Goal: Navigation & Orientation: Go to known website

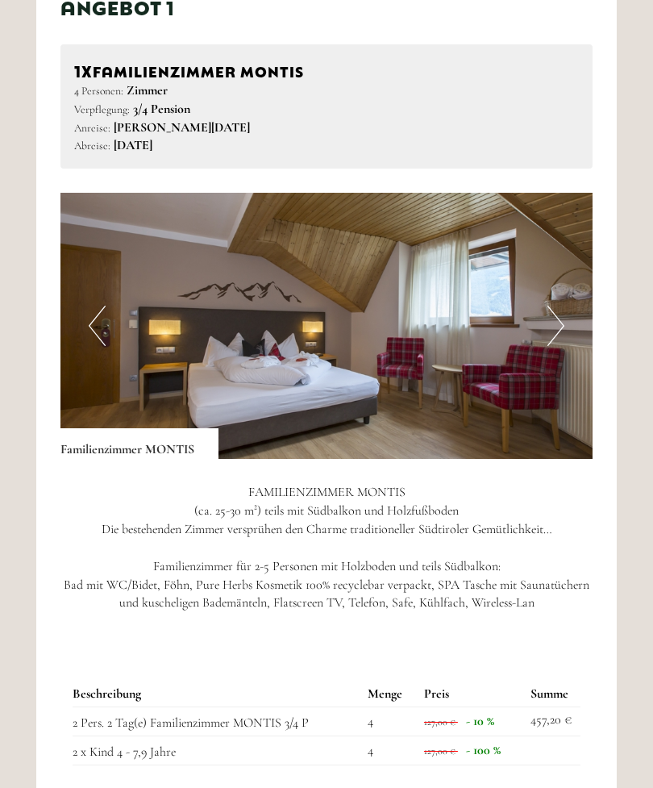
scroll to position [938, 0]
click at [559, 312] on button "Next" at bounding box center [555, 326] width 17 height 40
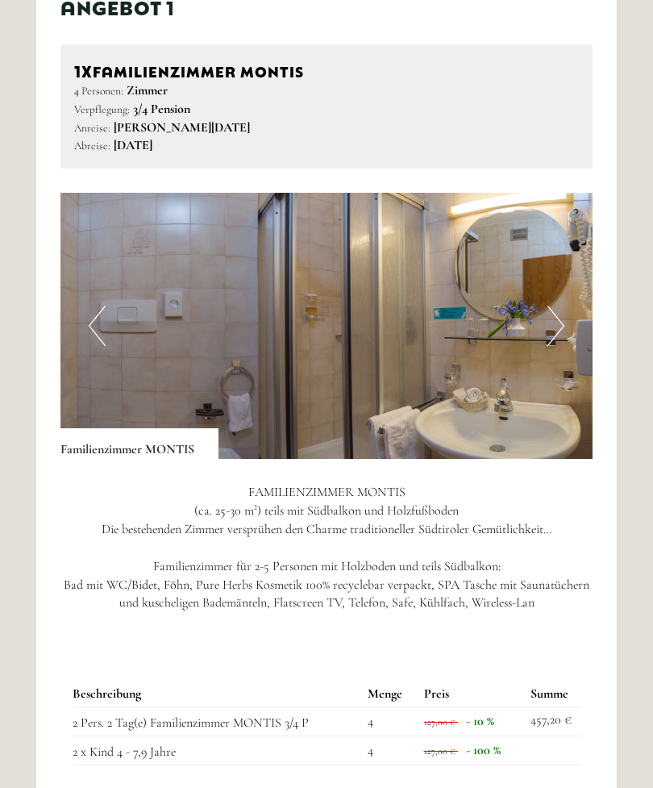
click at [556, 323] on button "Next" at bounding box center [555, 326] width 17 height 40
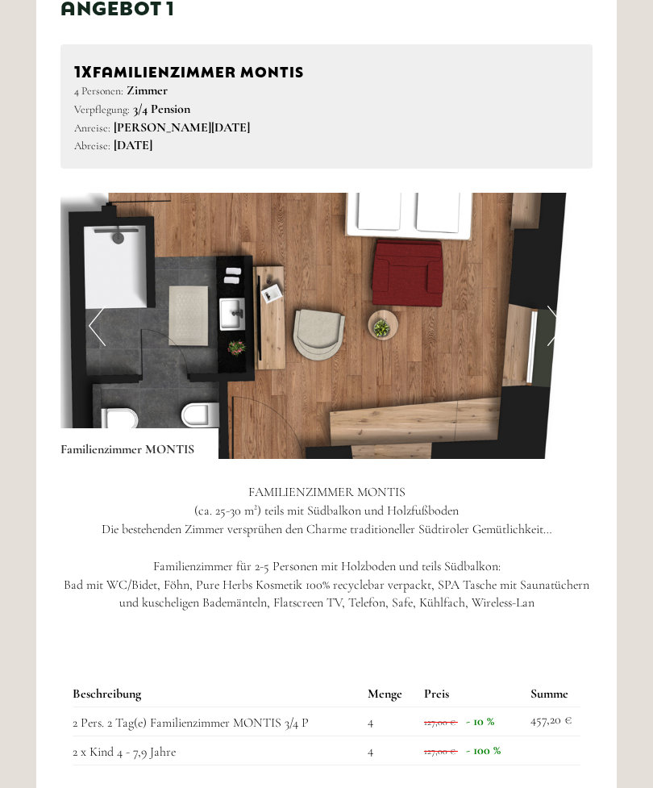
click at [555, 327] on button "Next" at bounding box center [555, 326] width 17 height 40
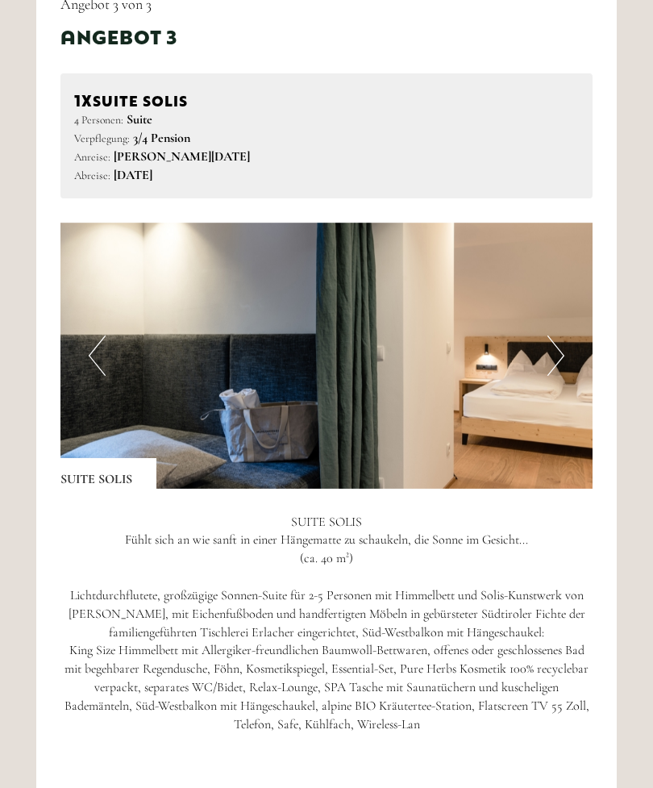
scroll to position [3003, 0]
click at [556, 335] on button "Next" at bounding box center [555, 355] width 17 height 40
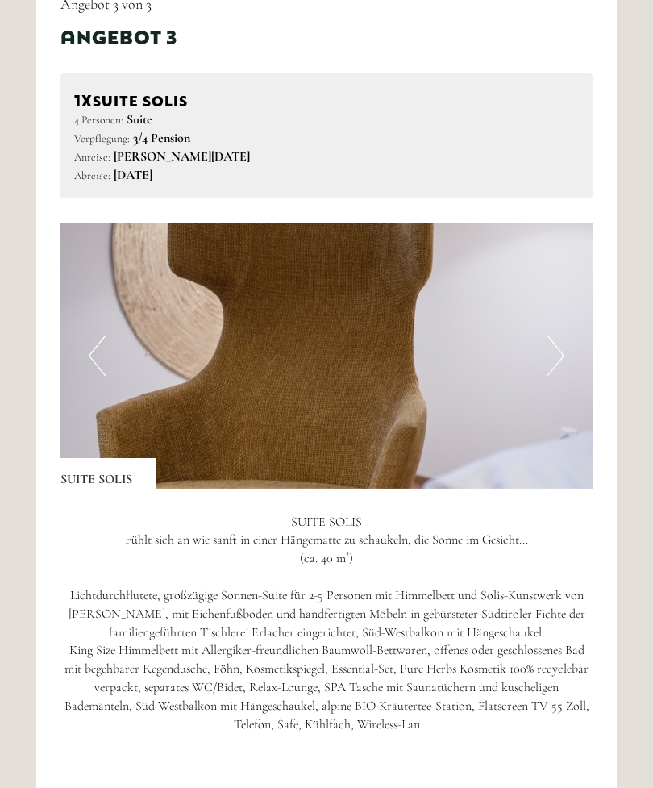
click at [555, 335] on button "Next" at bounding box center [555, 355] width 17 height 40
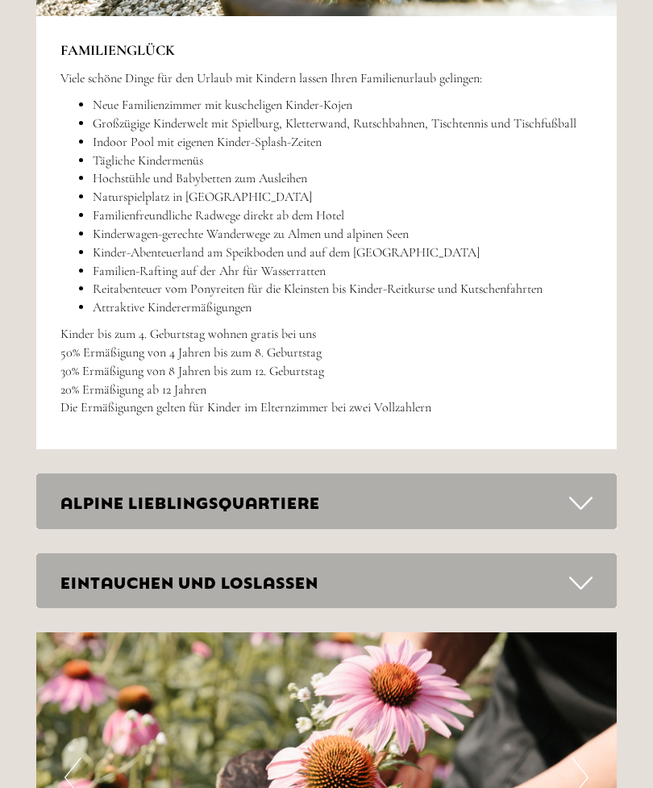
scroll to position [4577, 0]
click at [590, 489] on icon at bounding box center [580, 502] width 23 height 27
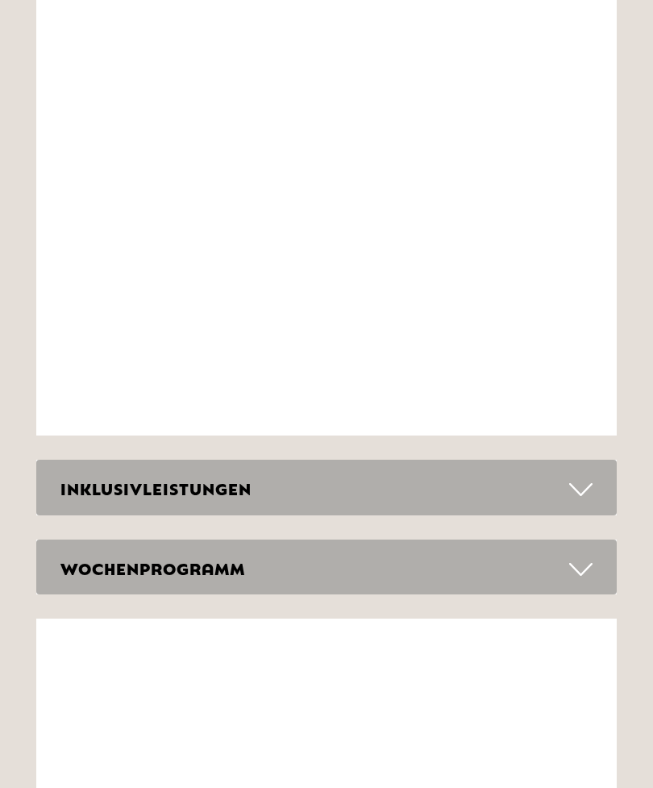
scroll to position [6550, 0]
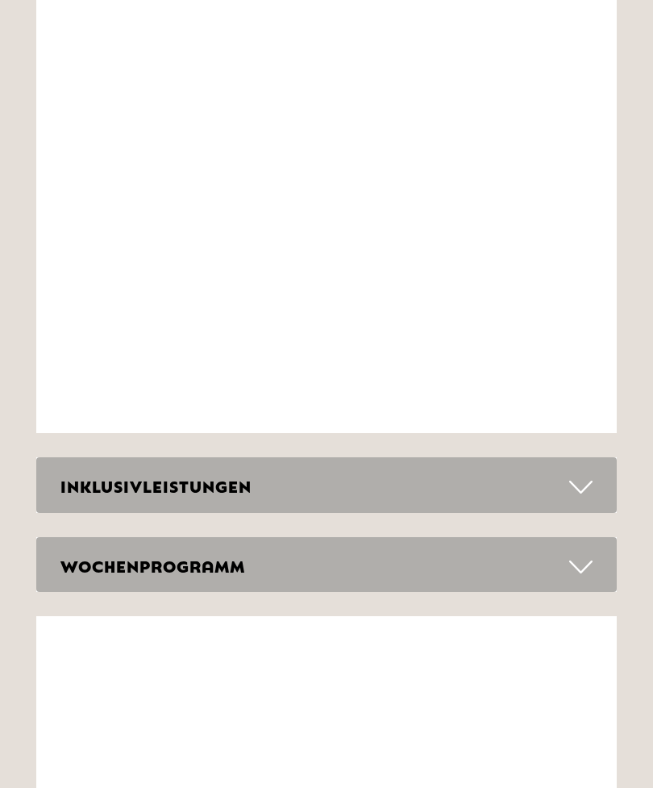
click at [579, 473] on icon at bounding box center [580, 486] width 23 height 27
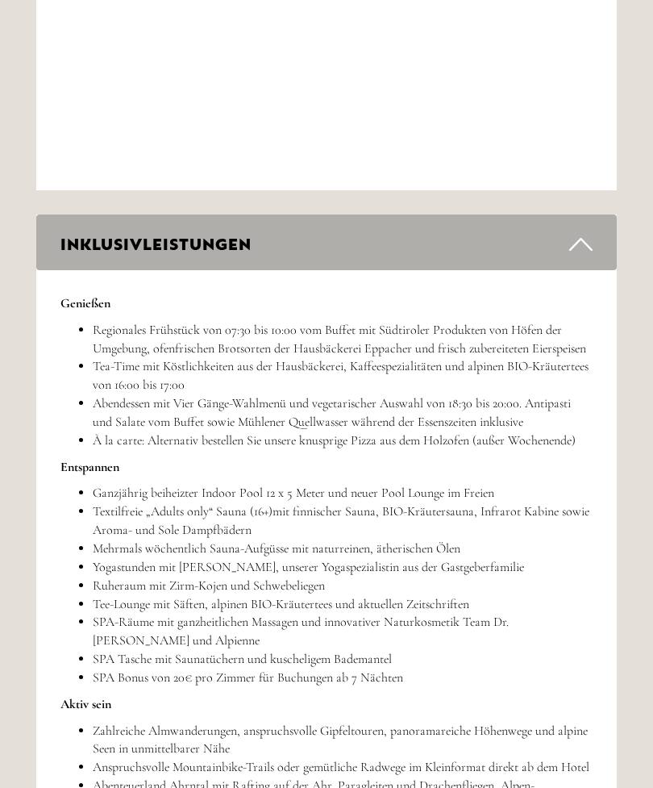
scroll to position [6793, 0]
click at [444, 321] on li "Regionales Frühstück von 07:30 bis 10:00 vom Buffet mit Südtiroler Produkten vo…" at bounding box center [343, 339] width 500 height 37
click at [545, 357] on li "Tea-Time mit Köstlichkeiten aus der Hausbäckerei, Kaffeespezialitäten und alpin…" at bounding box center [343, 375] width 500 height 37
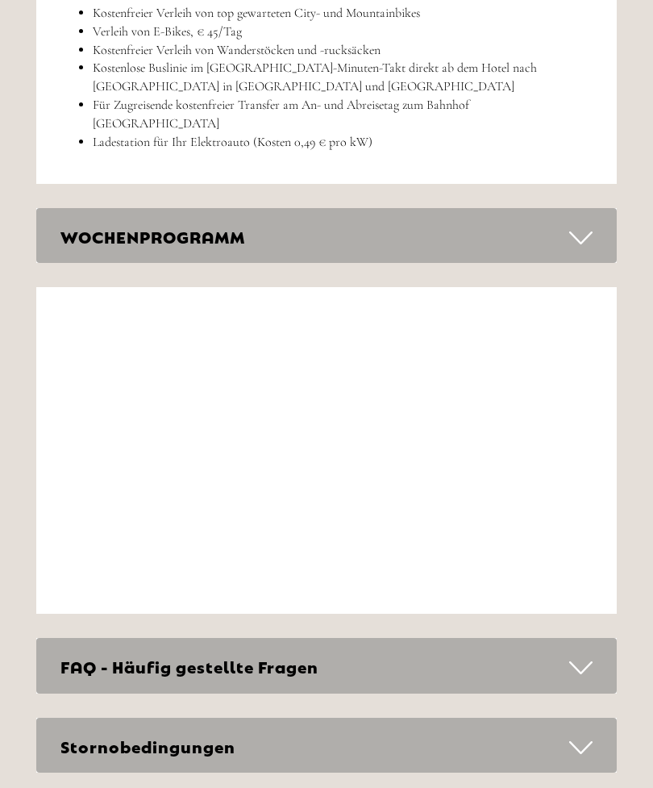
scroll to position [7729, 0]
click at [584, 224] on icon at bounding box center [580, 237] width 23 height 27
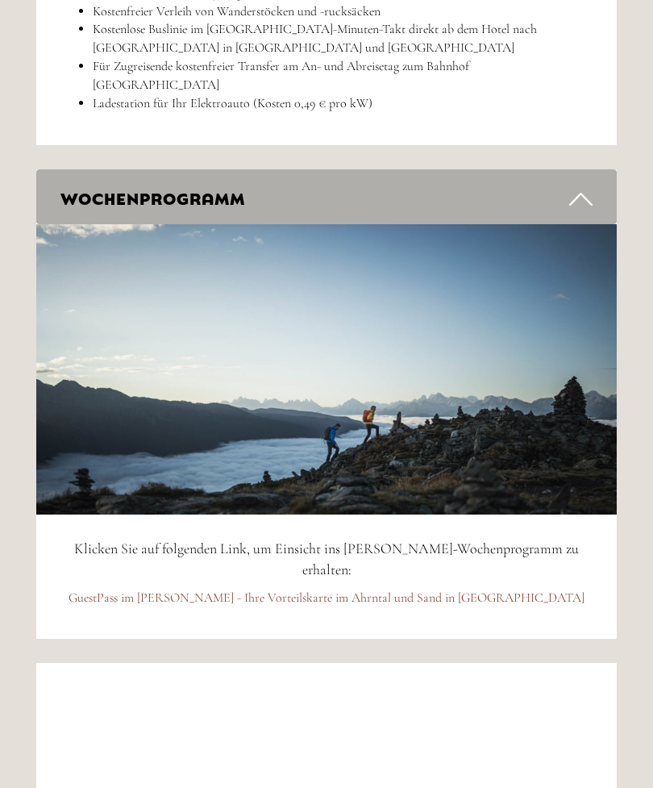
scroll to position [7767, 0]
click at [474, 589] on link "GuestPass im [PERSON_NAME] - Ihre Vorteilskarte im Ahrntal und Sand in [GEOGRAP…" at bounding box center [327, 597] width 516 height 16
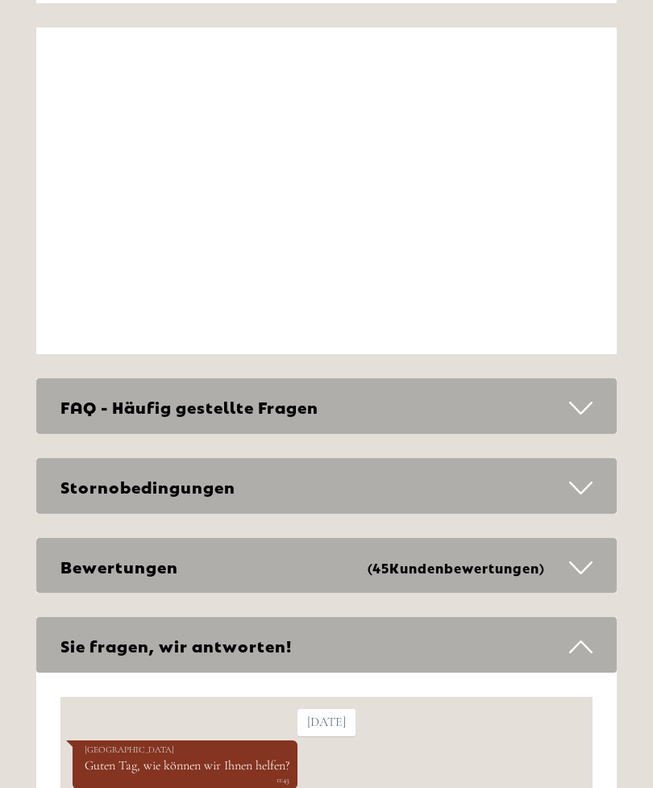
scroll to position [8403, 0]
click at [588, 393] on icon at bounding box center [580, 406] width 23 height 27
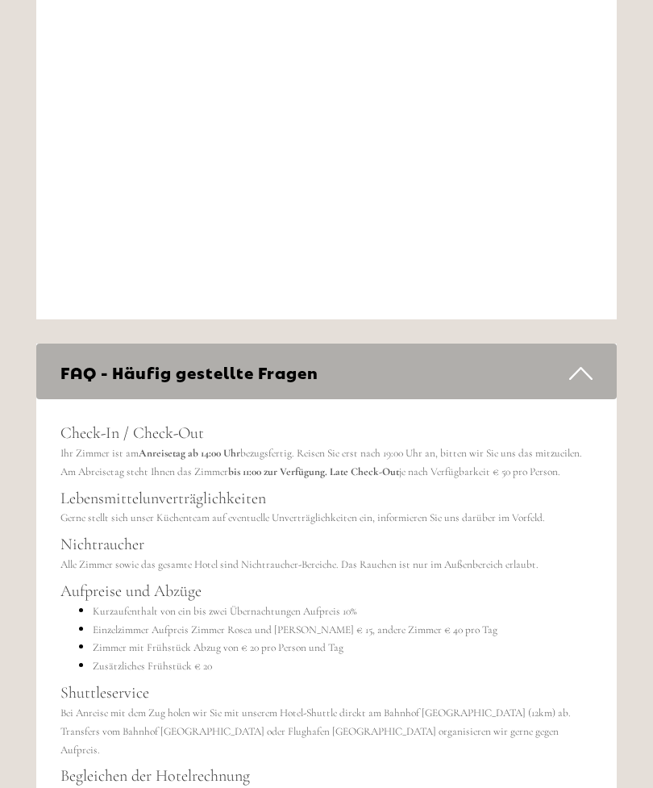
scroll to position [8437, 0]
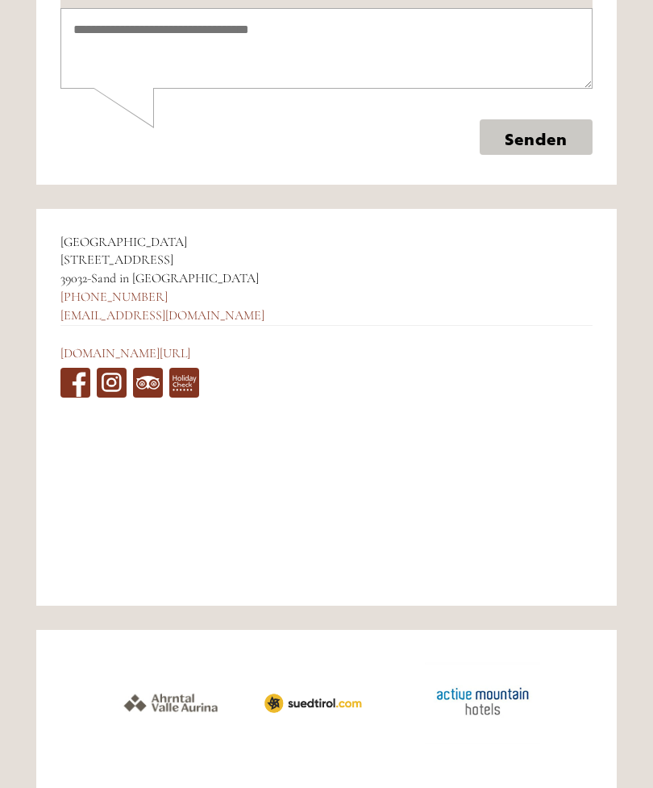
scroll to position [6331, 0]
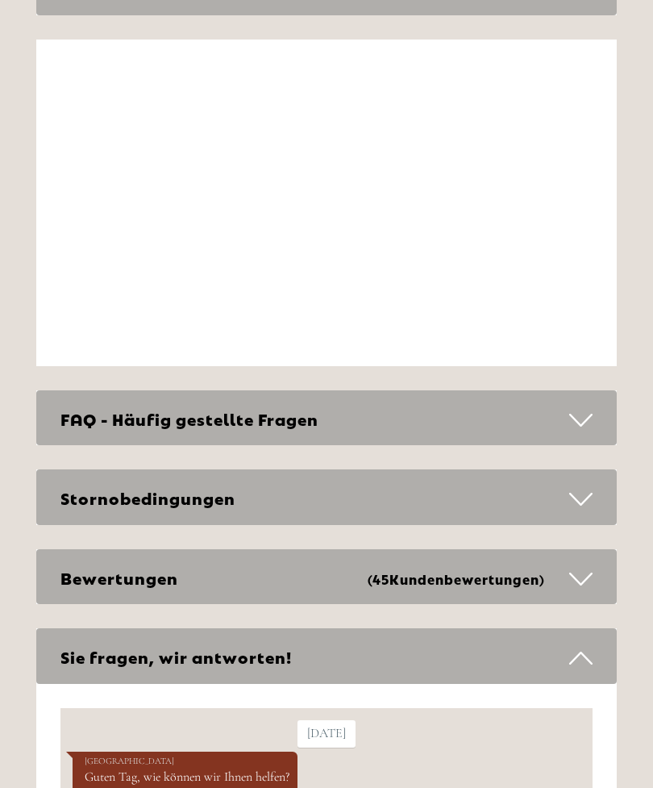
click at [587, 486] on icon at bounding box center [580, 499] width 23 height 27
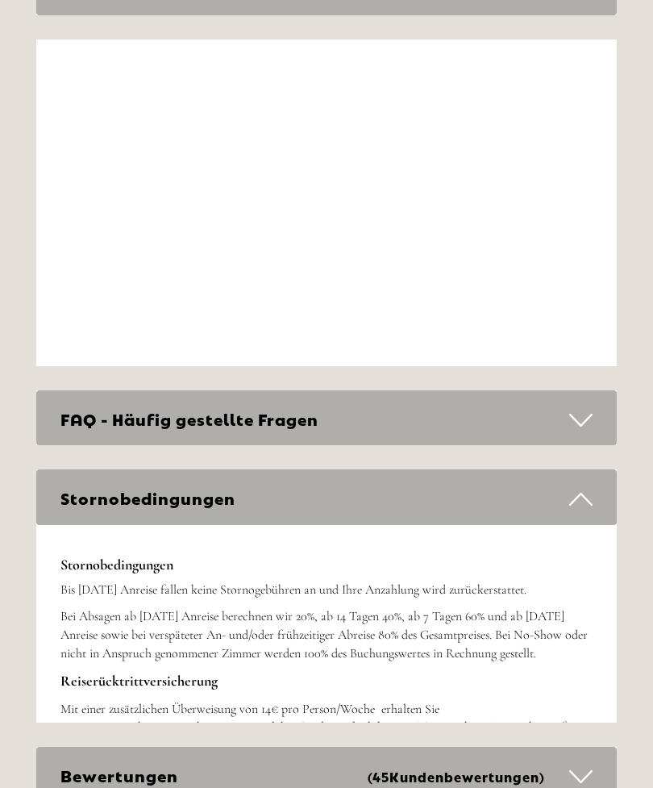
scroll to position [5458, 0]
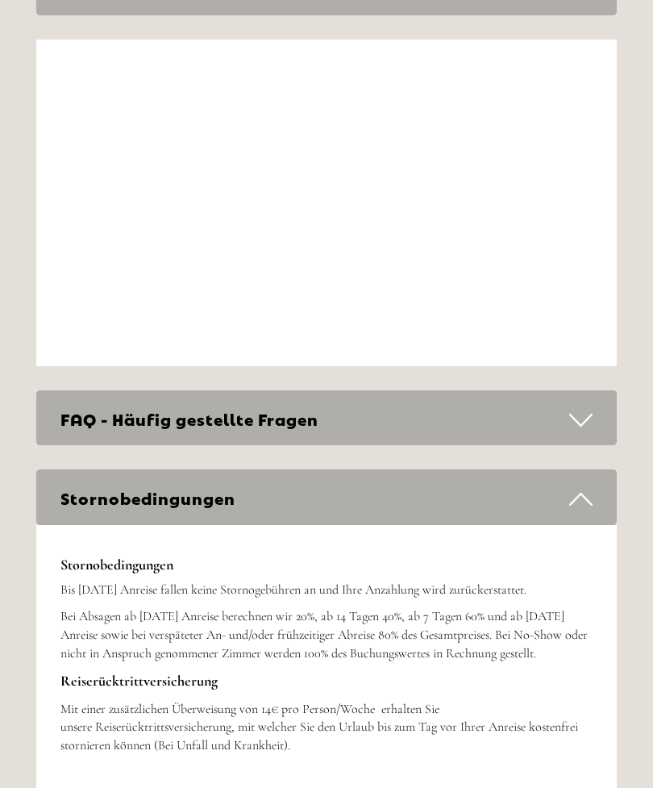
click at [593, 390] on div "FAQ - Häufig gestellte Fragen" at bounding box center [326, 418] width 580 height 56
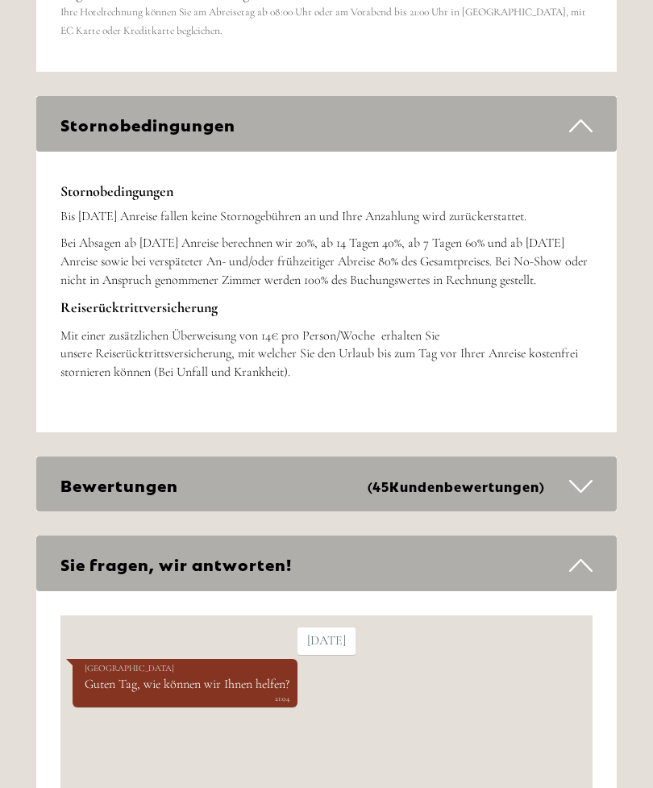
scroll to position [6288, 0]
click at [583, 472] on icon at bounding box center [580, 485] width 23 height 27
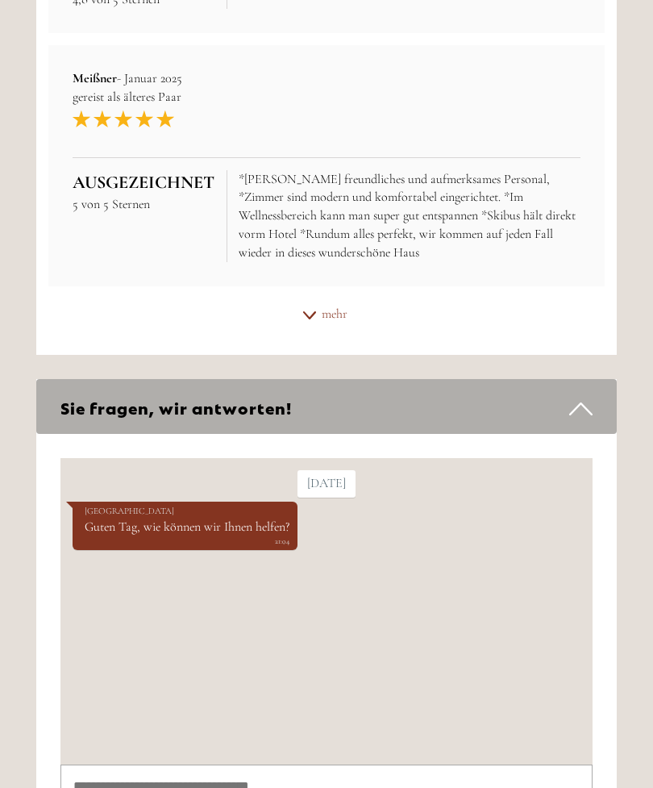
scroll to position [7224, 0]
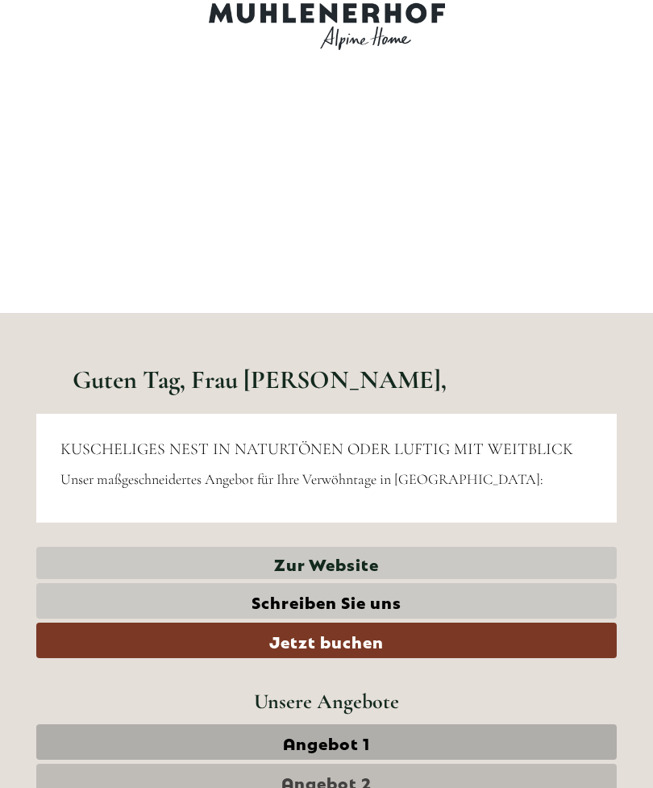
scroll to position [23, 0]
click at [360, 568] on link "Zur Website" at bounding box center [326, 563] width 580 height 33
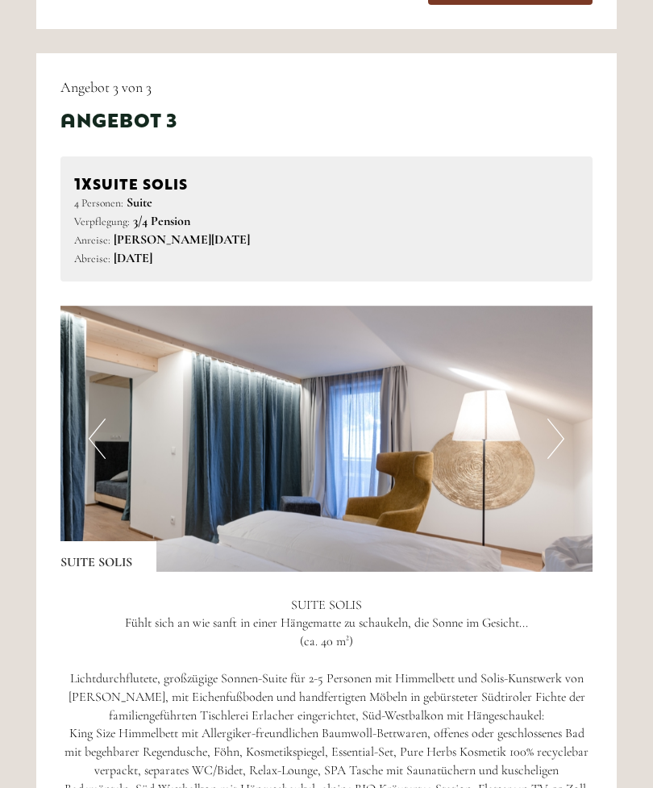
scroll to position [2920, 0]
click at [563, 418] on button "Next" at bounding box center [555, 438] width 17 height 40
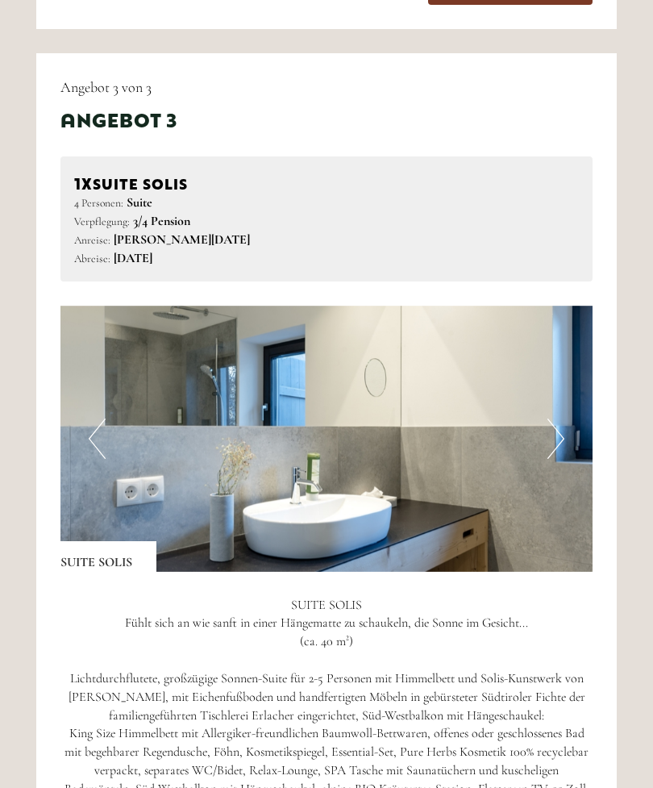
click at [564, 392] on img at bounding box center [326, 439] width 532 height 266
click at [543, 394] on img at bounding box center [326, 439] width 532 height 266
click at [552, 418] on button "Next" at bounding box center [555, 438] width 17 height 40
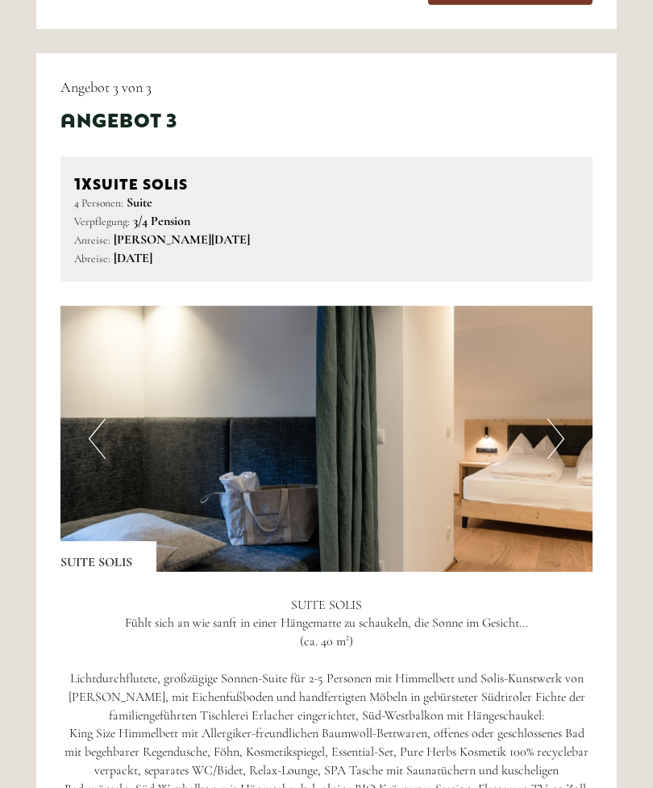
click at [557, 418] on button "Next" at bounding box center [555, 438] width 17 height 40
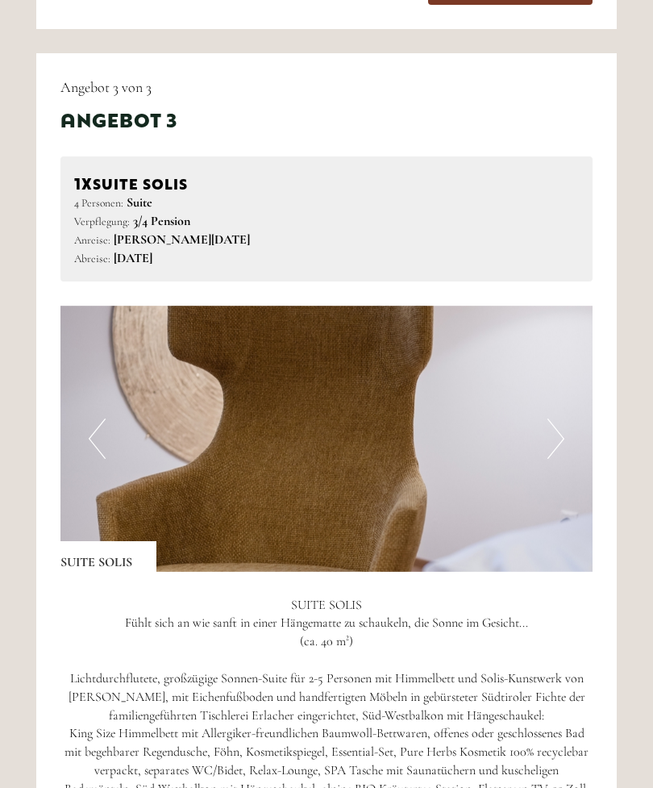
click at [555, 418] on button "Next" at bounding box center [555, 438] width 17 height 40
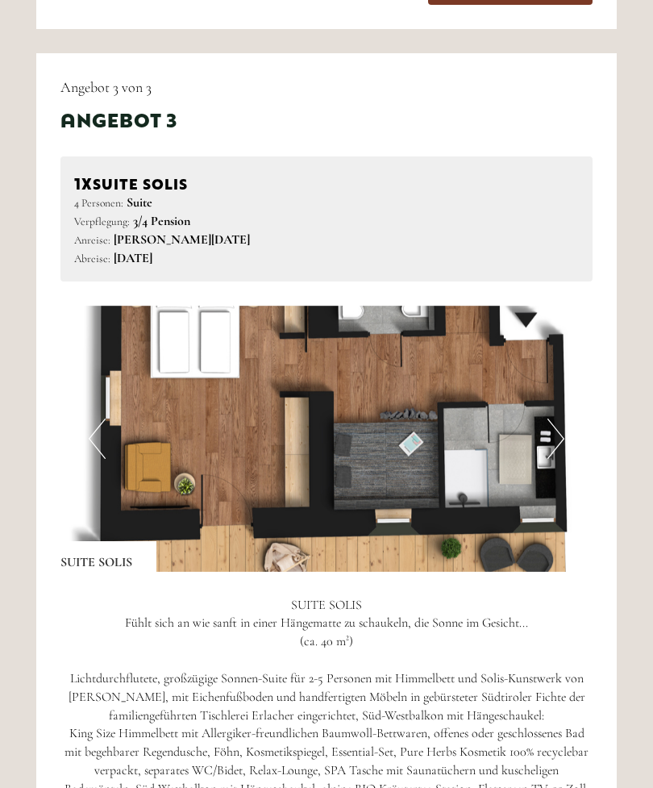
click at [559, 418] on button "Next" at bounding box center [555, 438] width 17 height 40
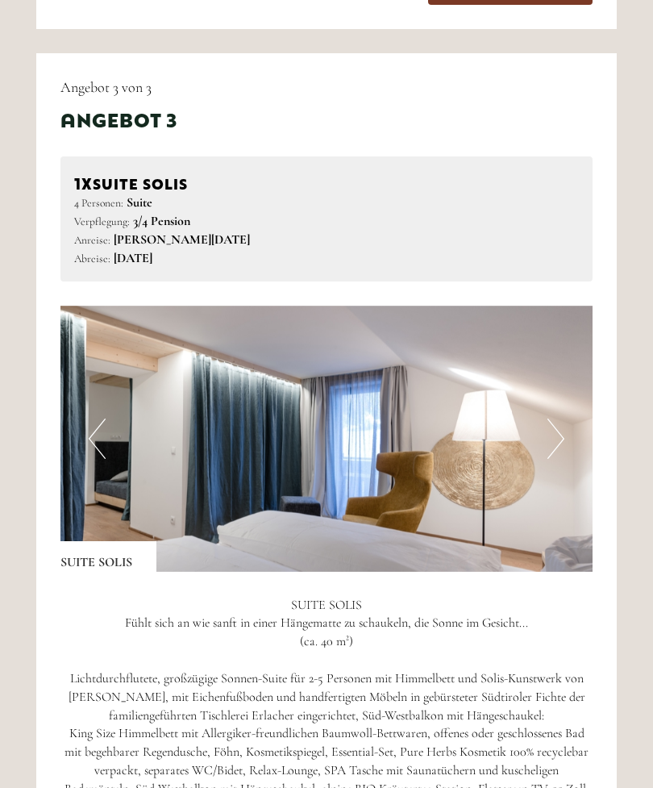
click at [397, 426] on img at bounding box center [326, 439] width 532 height 266
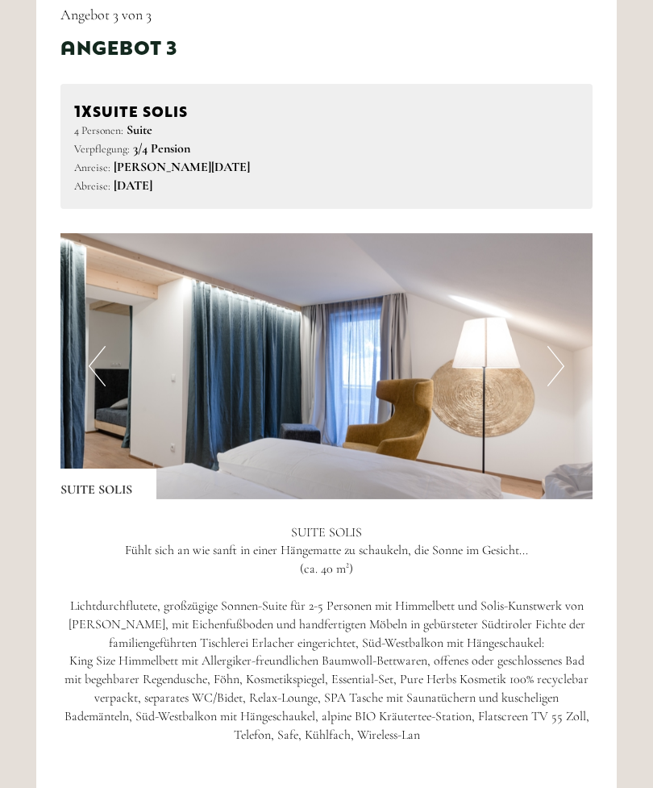
scroll to position [2992, 0]
click at [567, 319] on img at bounding box center [326, 366] width 532 height 266
click at [556, 346] on button "Next" at bounding box center [555, 366] width 17 height 40
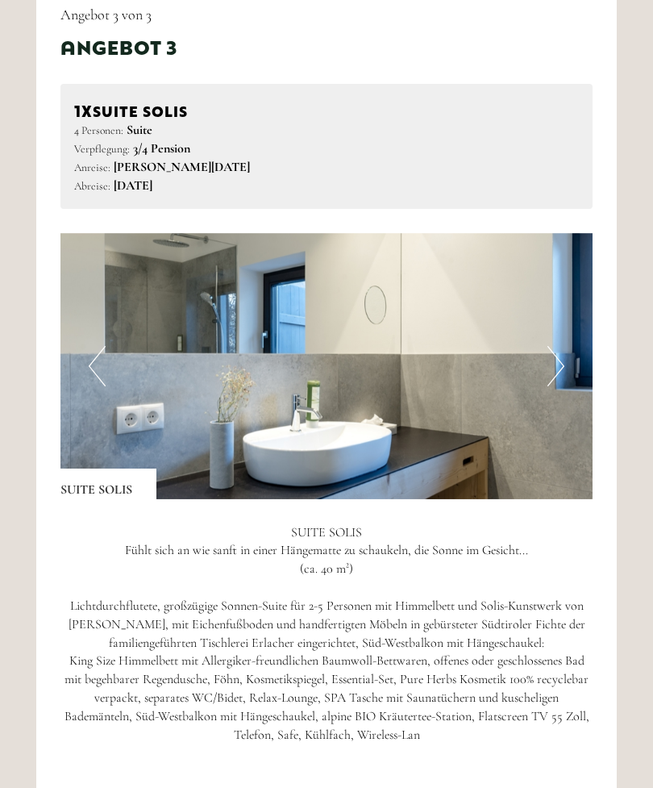
click at [555, 346] on button "Next" at bounding box center [555, 366] width 17 height 40
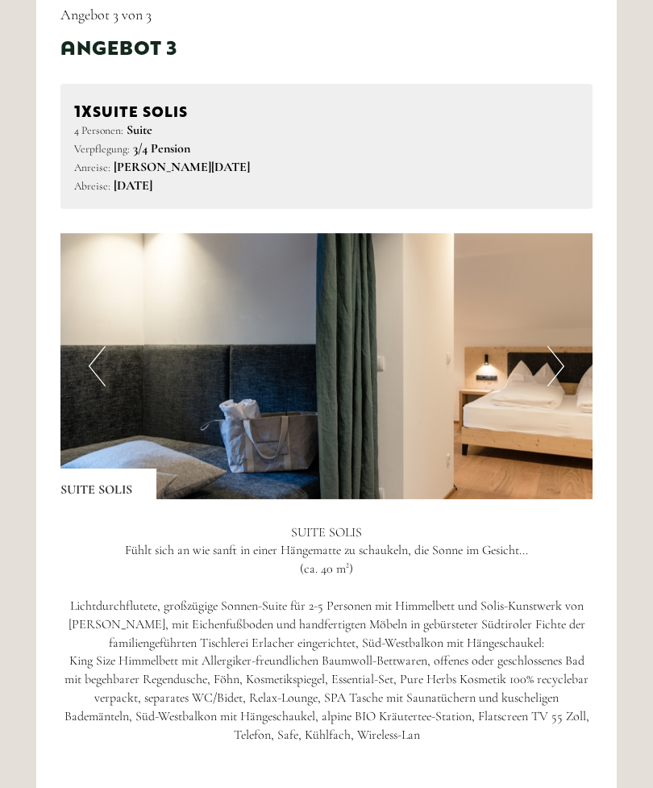
click at [562, 346] on button "Next" at bounding box center [555, 366] width 17 height 40
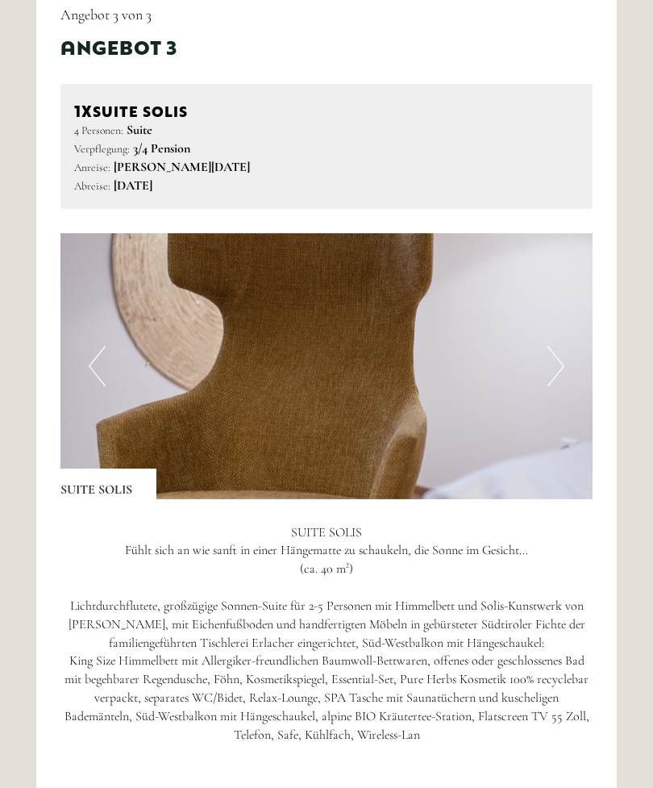
click at [556, 346] on button "Next" at bounding box center [555, 366] width 17 height 40
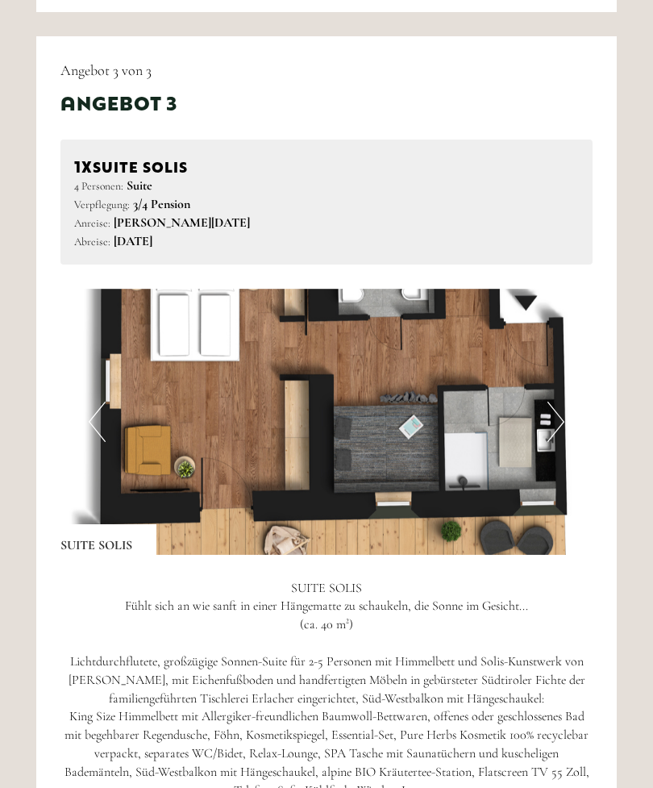
scroll to position [2937, 0]
click at [561, 351] on img at bounding box center [326, 422] width 532 height 266
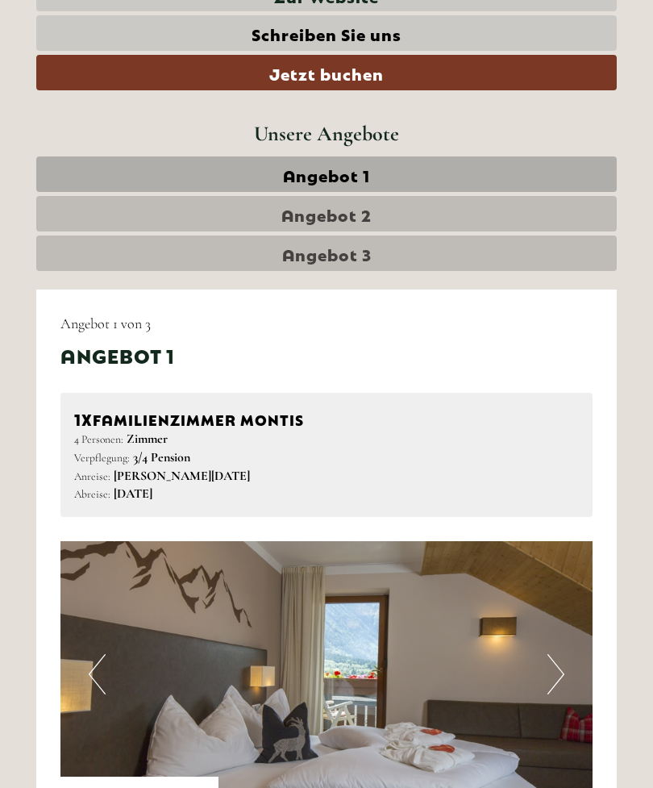
scroll to position [0, 0]
